Goal: Task Accomplishment & Management: Use online tool/utility

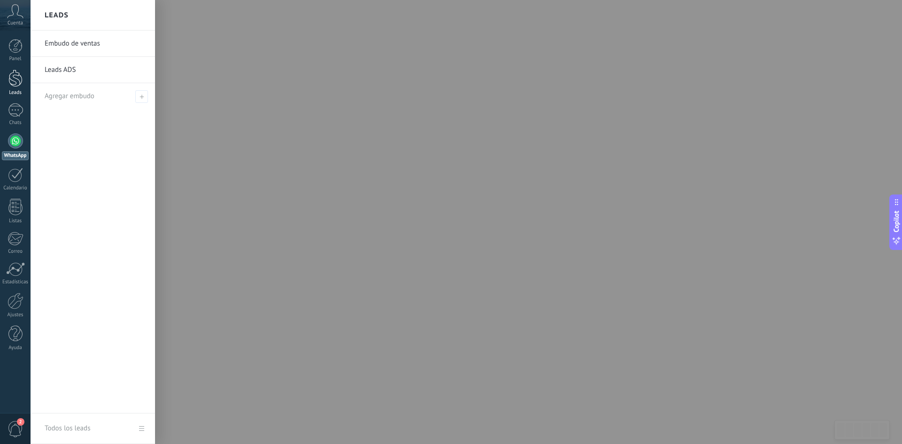
click at [17, 80] on div at bounding box center [15, 78] width 14 height 17
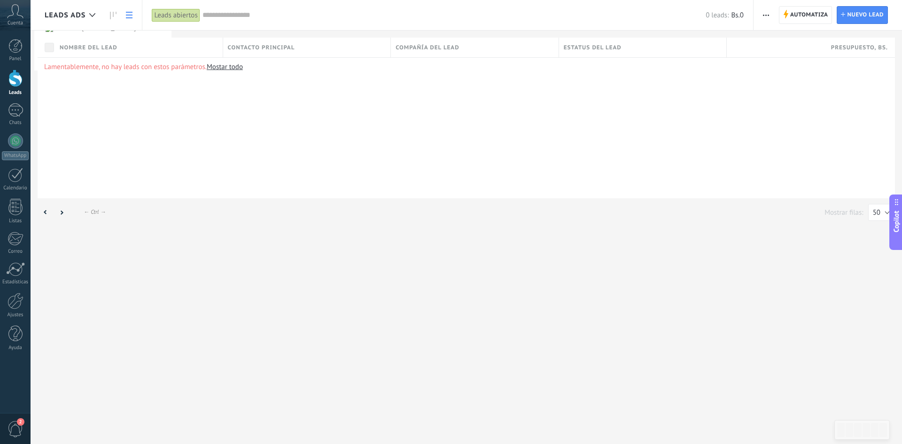
click at [219, 68] on link "Mostar todo" at bounding box center [225, 66] width 36 height 9
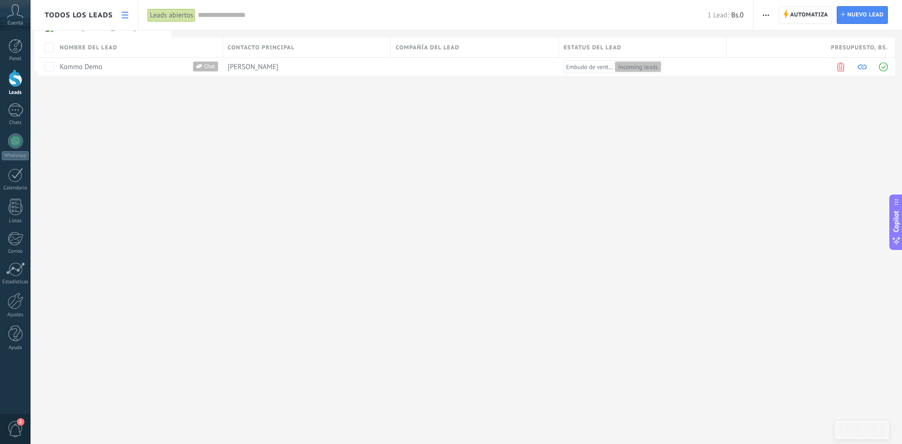
click at [16, 25] on span "Cuenta" at bounding box center [16, 23] width 16 height 6
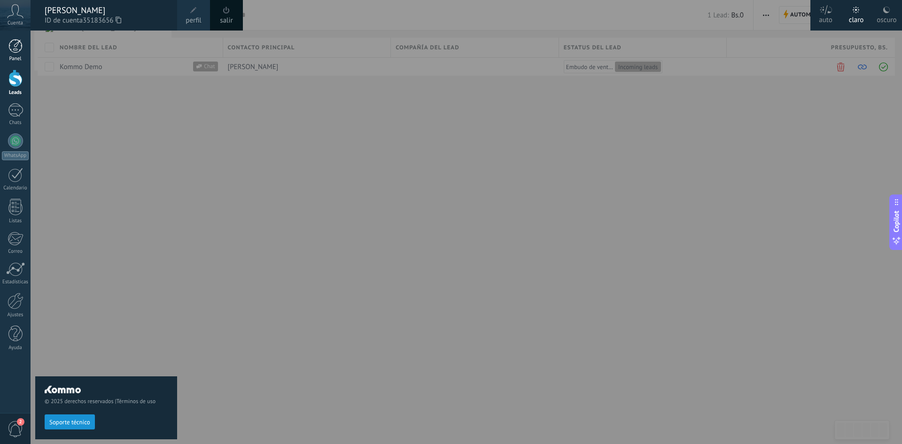
click at [12, 53] on link "Panel" at bounding box center [15, 50] width 31 height 23
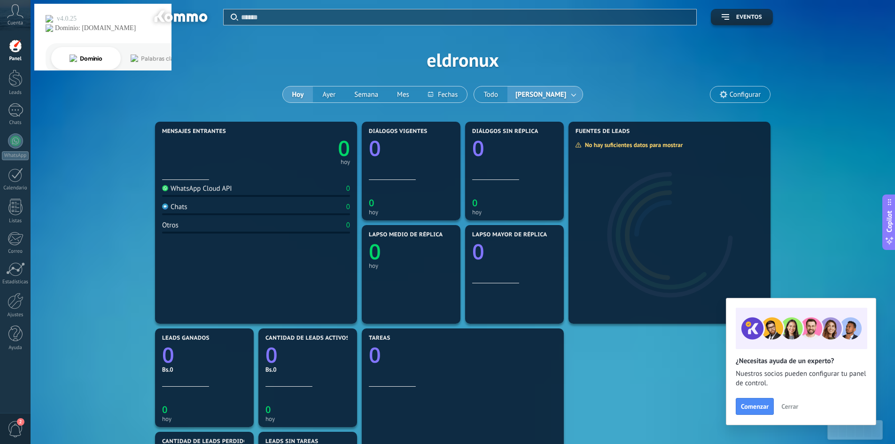
click at [791, 405] on span "Cerrar" at bounding box center [789, 406] width 17 height 7
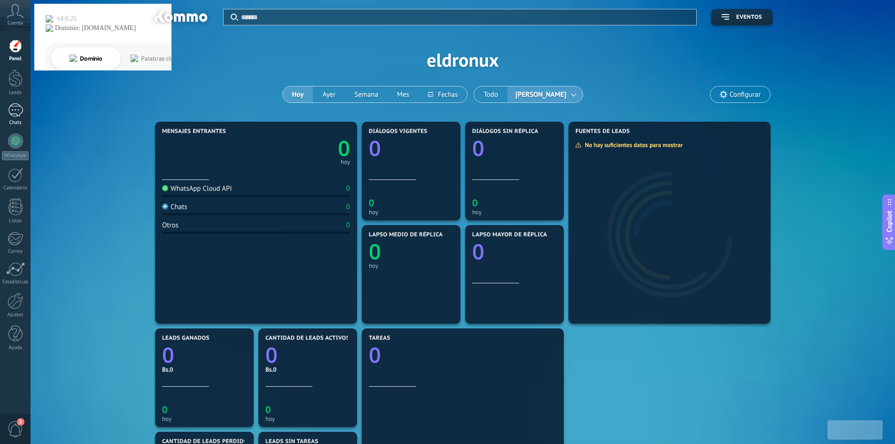
click at [13, 109] on div "1" at bounding box center [15, 110] width 15 height 14
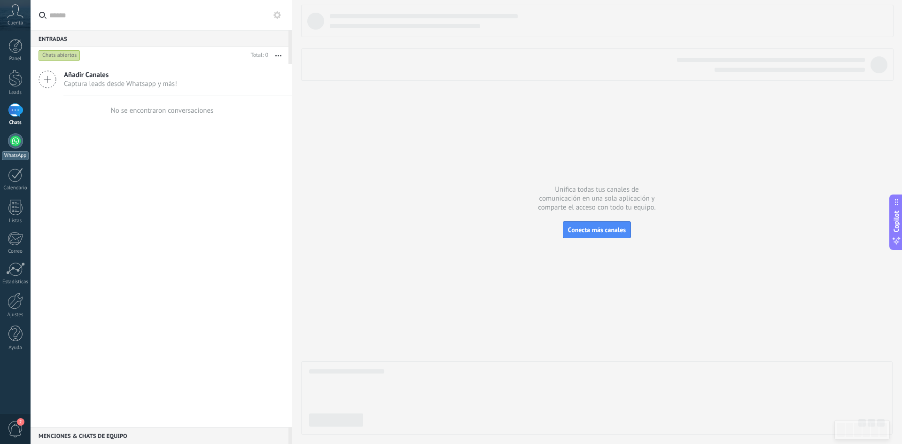
click at [16, 141] on div at bounding box center [15, 140] width 15 height 15
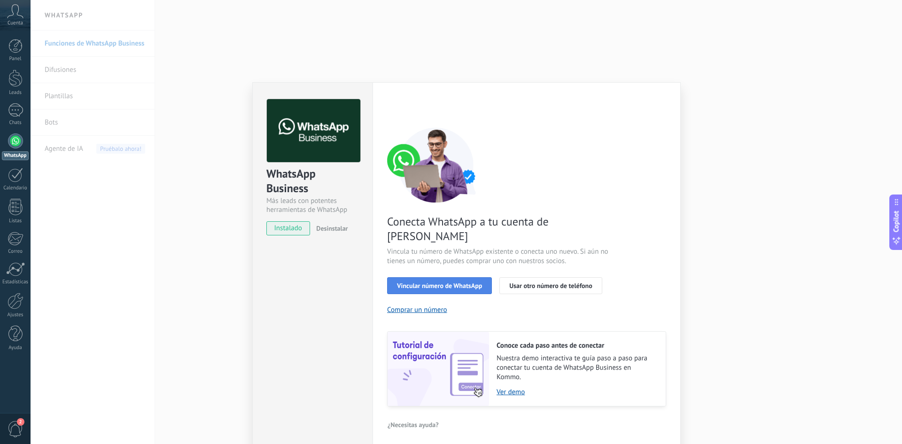
click at [459, 282] on span "Vincular número de WhatsApp" at bounding box center [439, 285] width 85 height 7
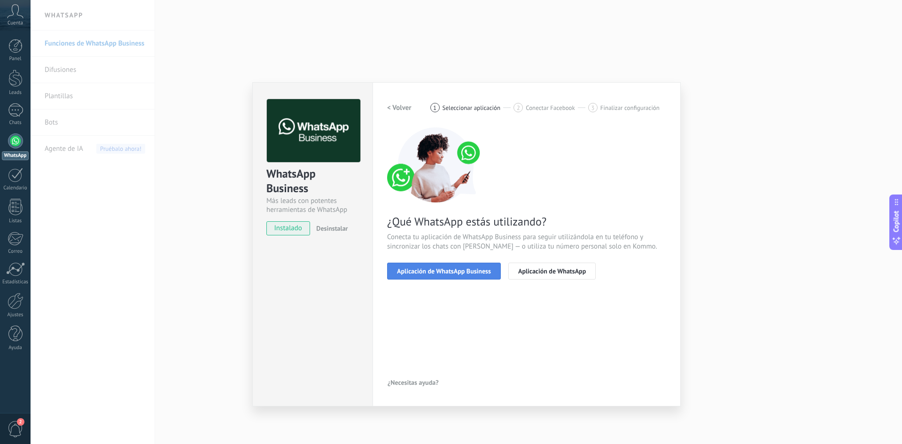
click at [436, 270] on span "Aplicación de WhatsApp Business" at bounding box center [444, 271] width 94 height 7
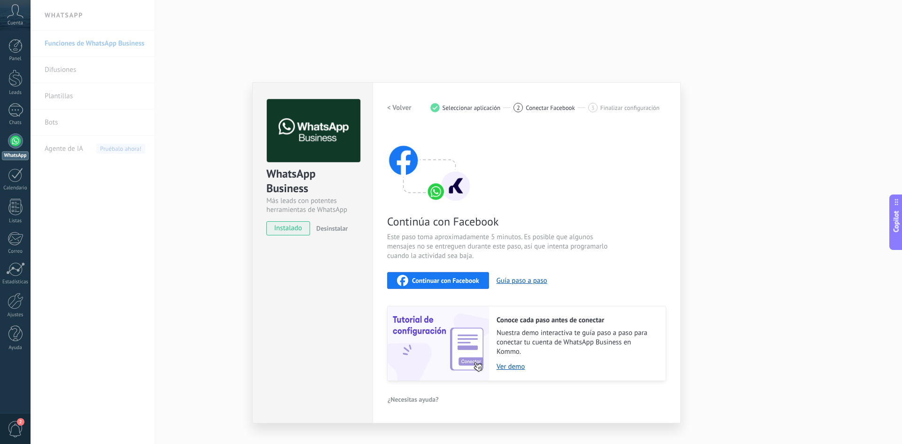
click at [818, 145] on div "WhatsApp Business Más leads con potentes herramientas de WhatsApp instalado Des…" at bounding box center [467, 222] width 872 height 444
